Goal: Navigation & Orientation: Find specific page/section

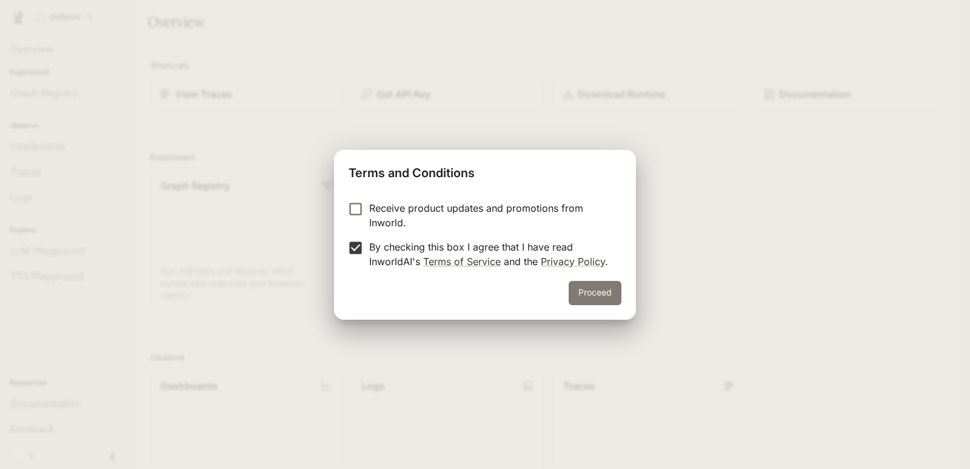
click at [596, 286] on button "Proceed" at bounding box center [595, 293] width 53 height 24
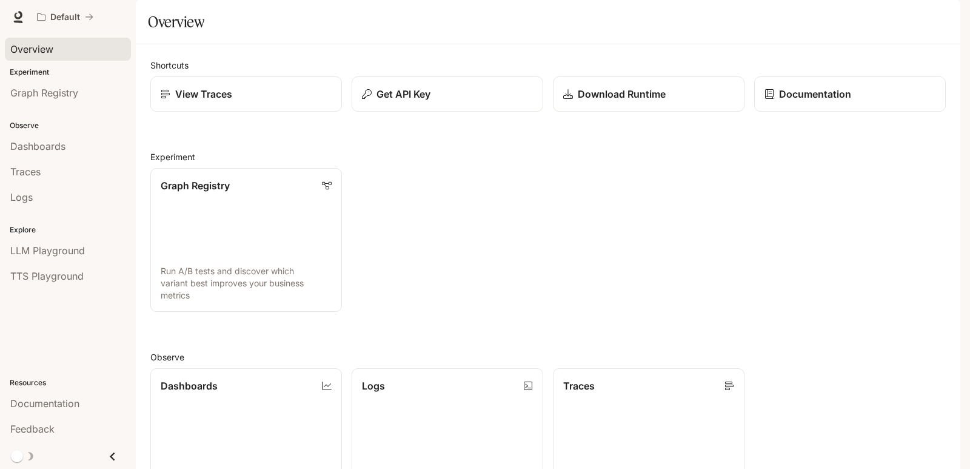
click at [53, 55] on span "Overview" at bounding box center [31, 49] width 43 height 15
click at [60, 94] on span "Graph Registry" at bounding box center [44, 92] width 68 height 15
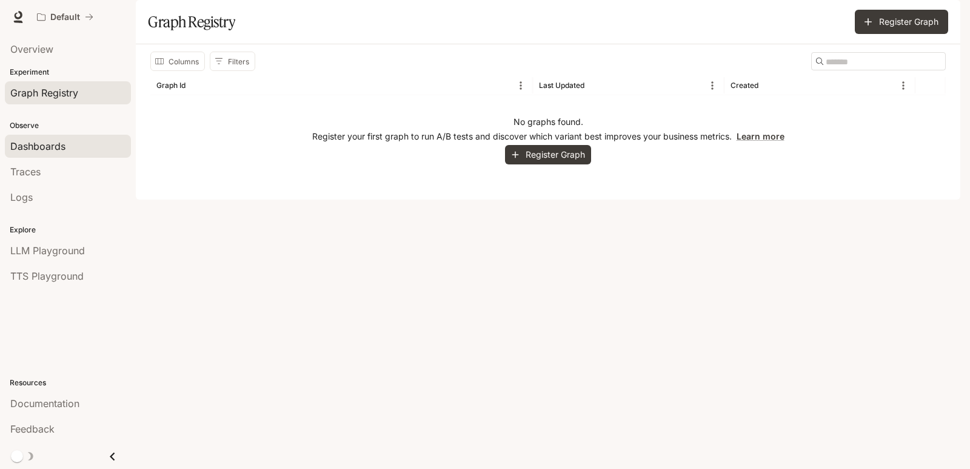
click at [64, 143] on span "Dashboards" at bounding box center [37, 146] width 55 height 15
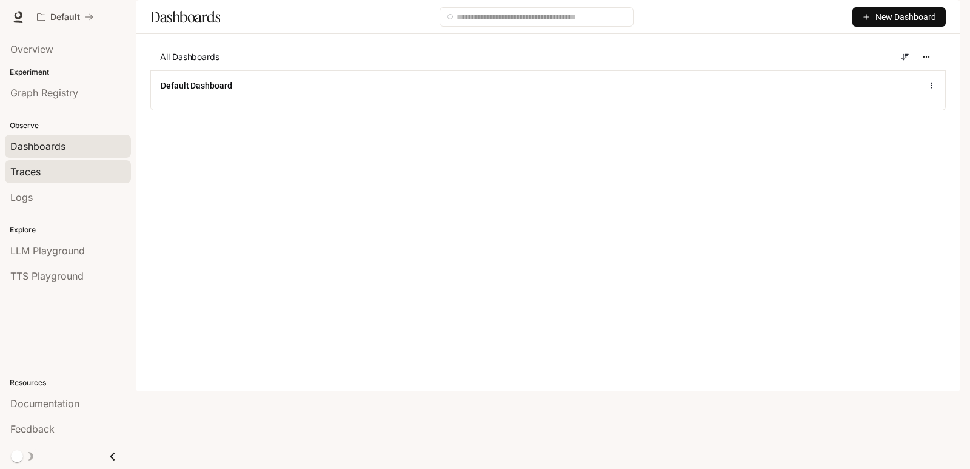
click at [56, 172] on div "Traces" at bounding box center [67, 171] width 115 height 15
